Goal: Task Accomplishment & Management: Use online tool/utility

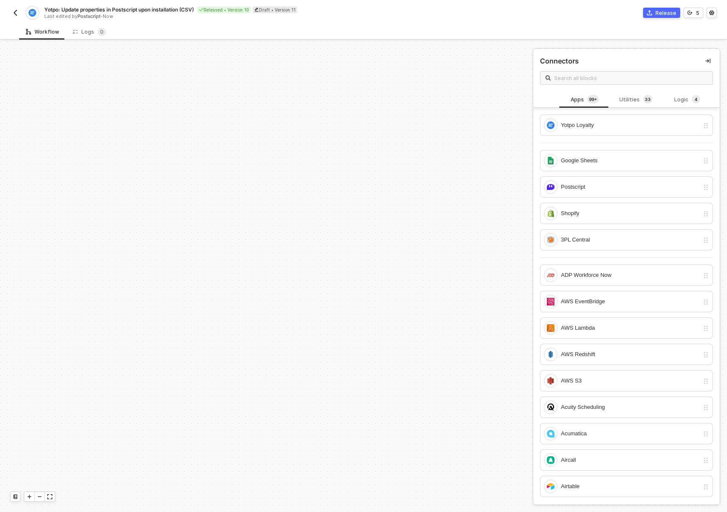
scroll to position [4304, 0]
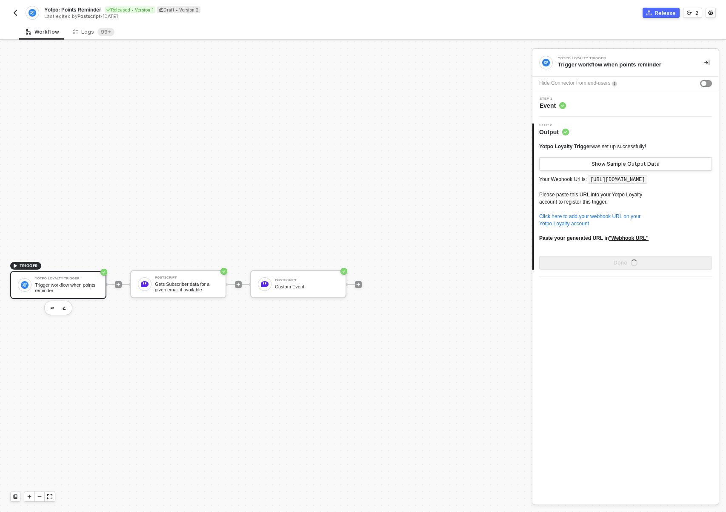
scroll to position [16, 0]
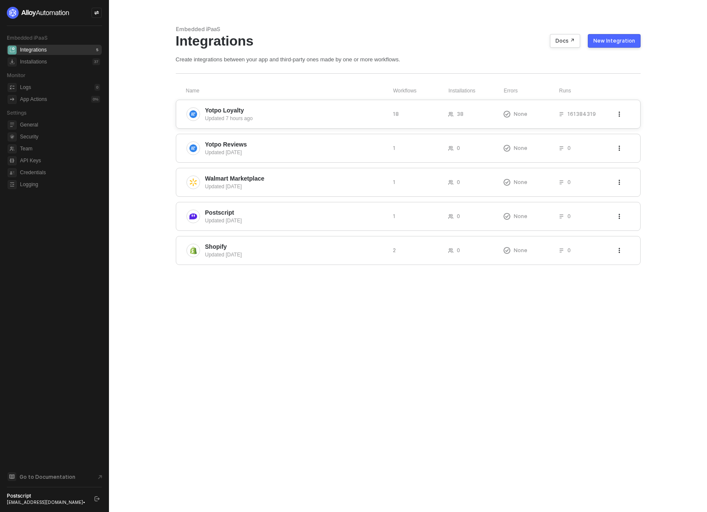
click at [285, 106] on span "Yotpo Loyalty" at bounding box center [295, 110] width 181 height 9
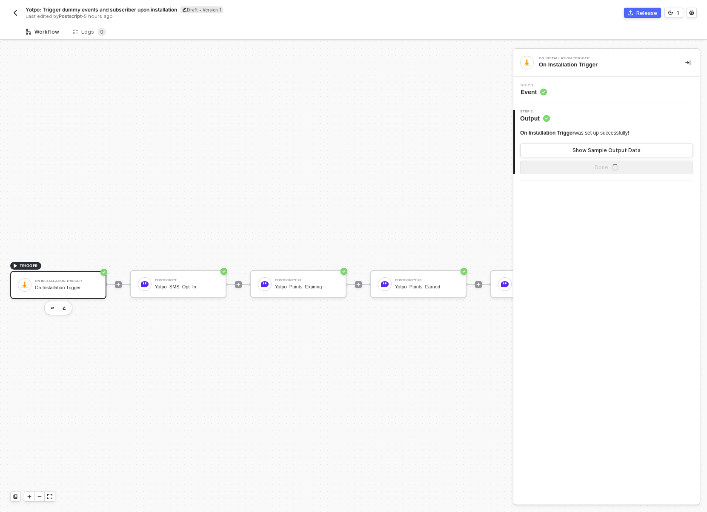
scroll to position [22, 0]
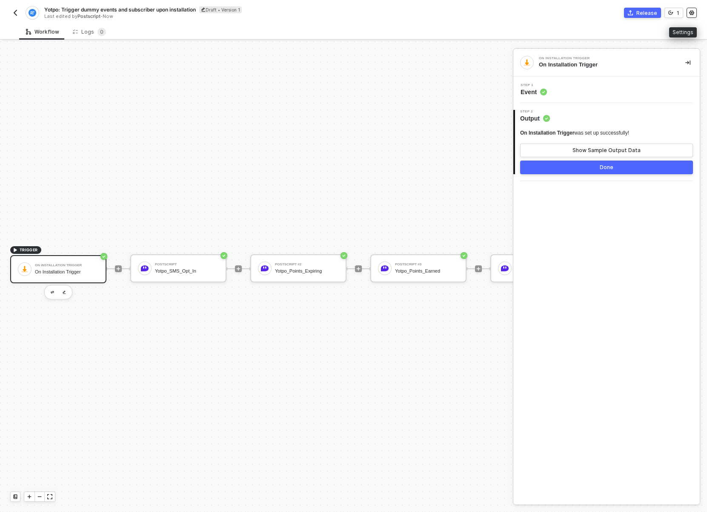
click at [694, 12] on button "button" at bounding box center [692, 13] width 10 height 10
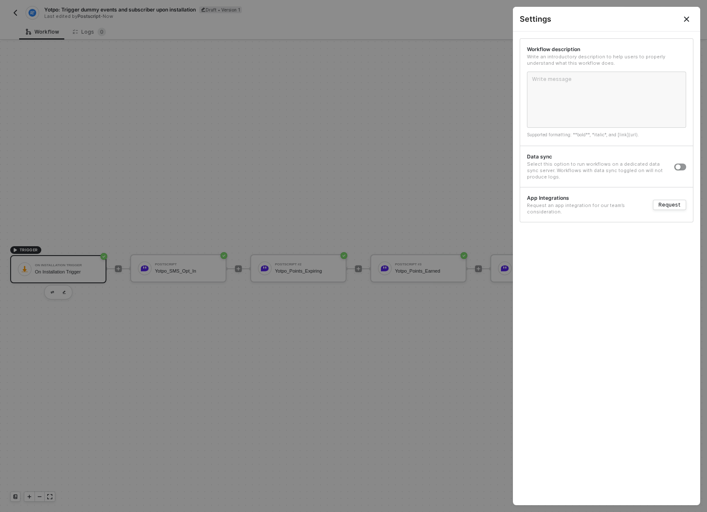
click at [692, 18] on button "Close" at bounding box center [686, 19] width 27 height 24
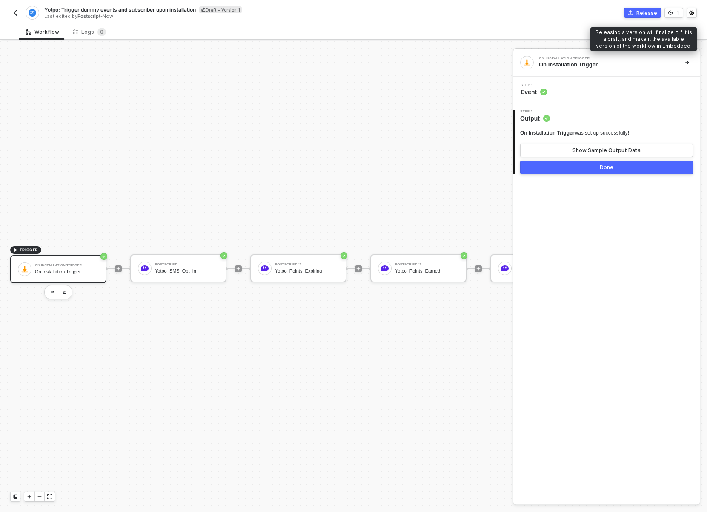
click at [628, 14] on button "Release" at bounding box center [642, 13] width 37 height 10
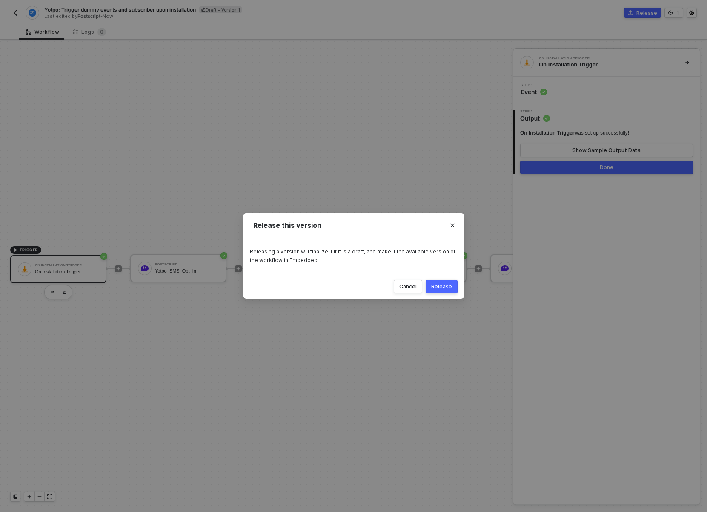
click at [436, 284] on div "Release" at bounding box center [441, 286] width 21 height 7
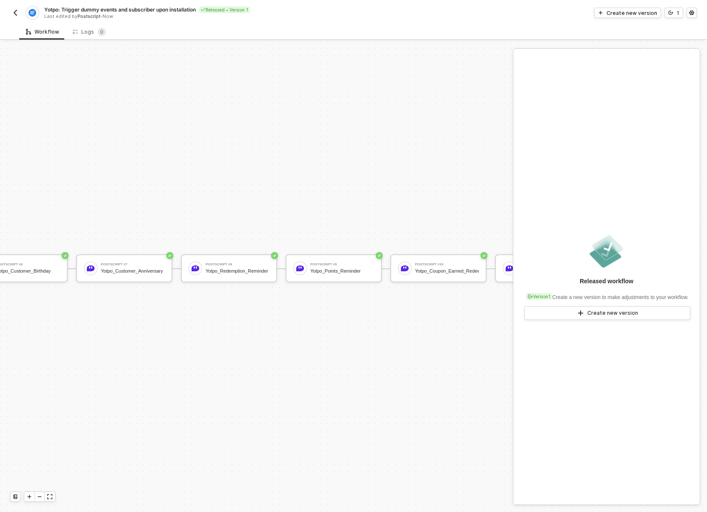
scroll to position [22, 442]
